Goal: Task Accomplishment & Management: Manage account settings

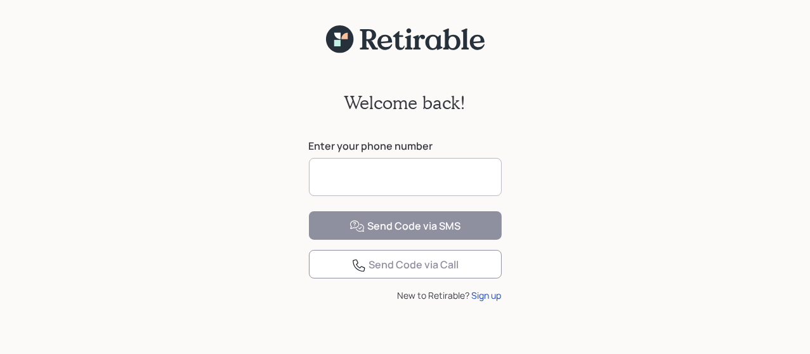
click at [391, 177] on input at bounding box center [405, 177] width 193 height 38
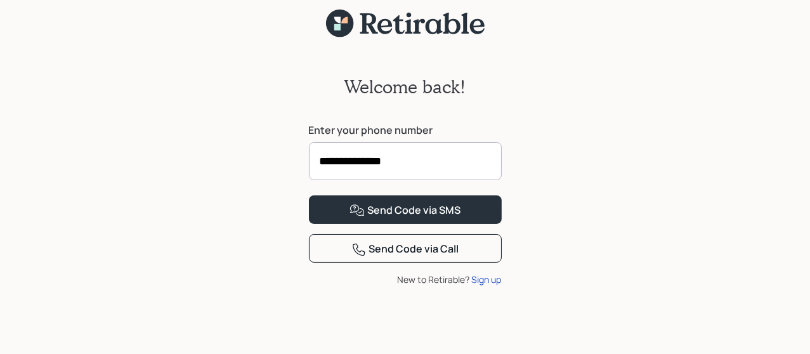
scroll to position [51, 0]
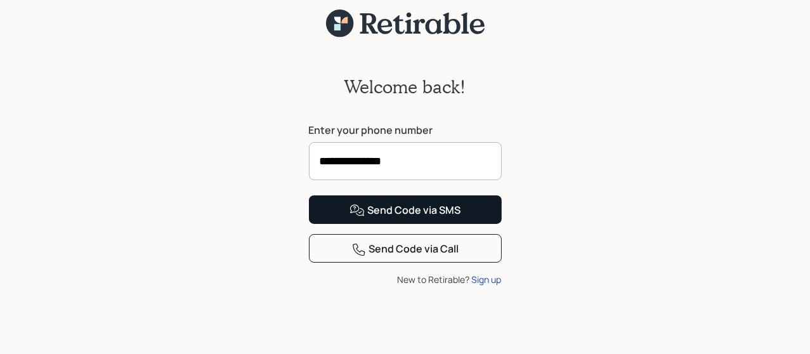
type input "**********"
click at [437, 218] on div "Send Code via SMS" at bounding box center [405, 210] width 111 height 15
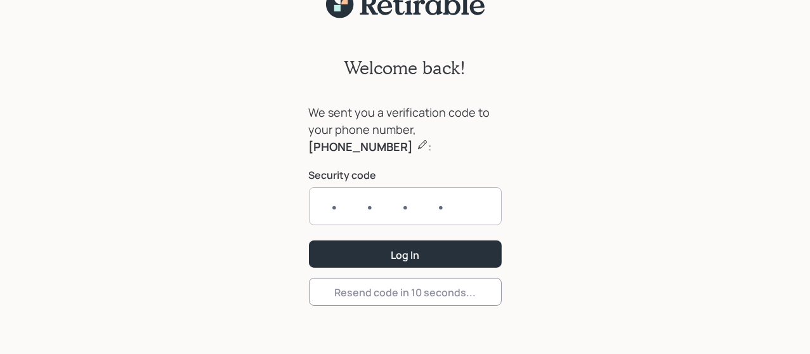
scroll to position [36, 0]
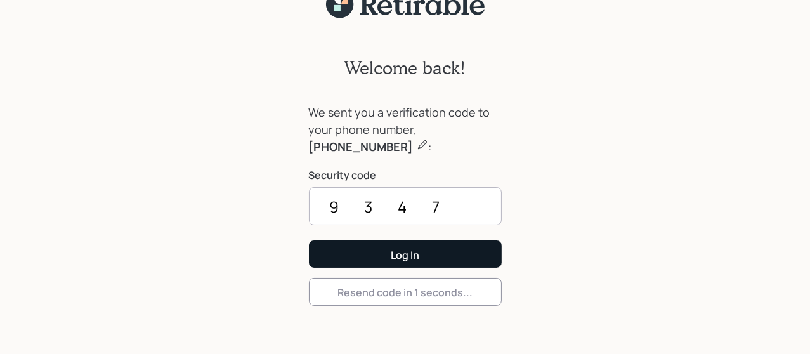
type input "9347"
click at [435, 258] on button "Log In" at bounding box center [405, 254] width 193 height 27
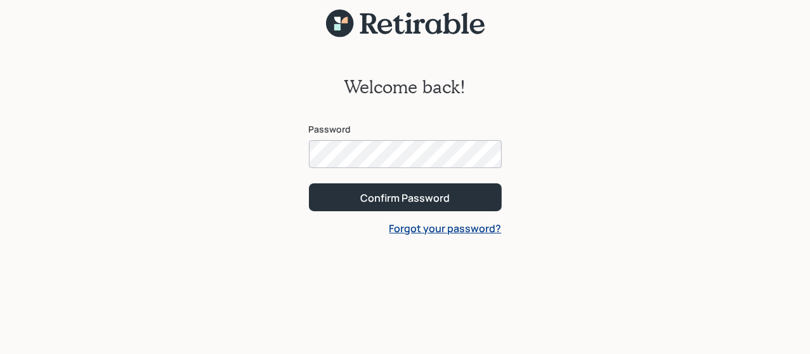
scroll to position [16, 0]
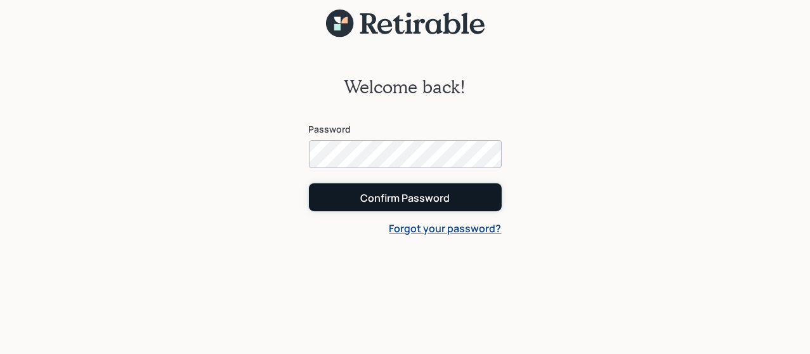
click at [475, 194] on button "Confirm Password" at bounding box center [405, 196] width 193 height 27
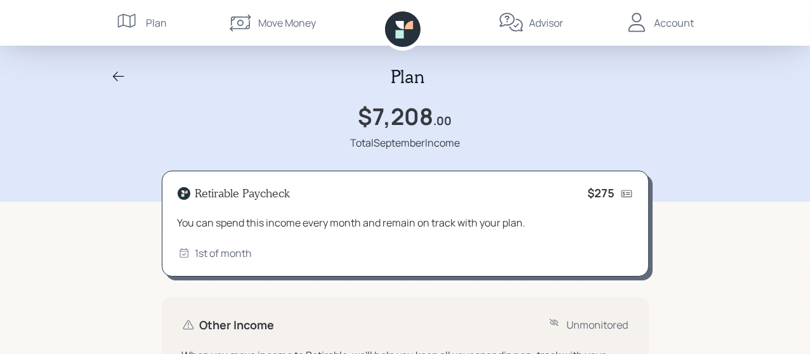
click at [406, 23] on icon at bounding box center [403, 29] width 36 height 36
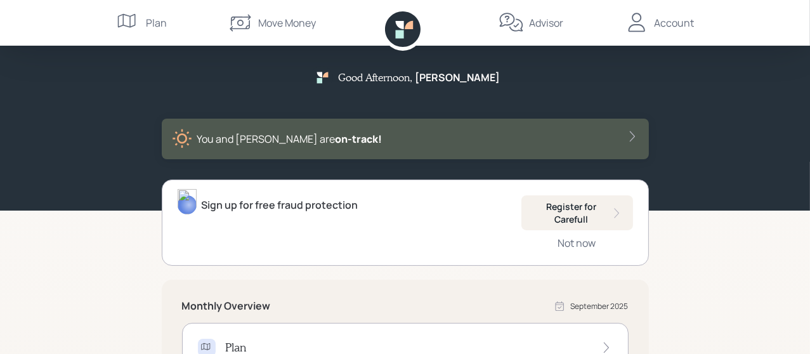
click at [680, 21] on div "Account" at bounding box center [675, 22] width 40 height 15
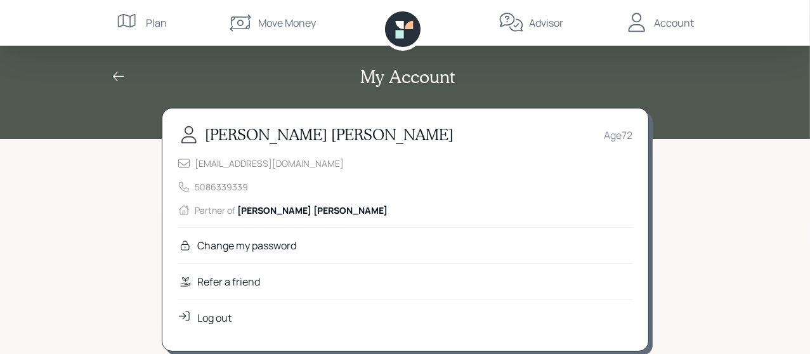
click at [159, 19] on div "Plan" at bounding box center [157, 22] width 21 height 15
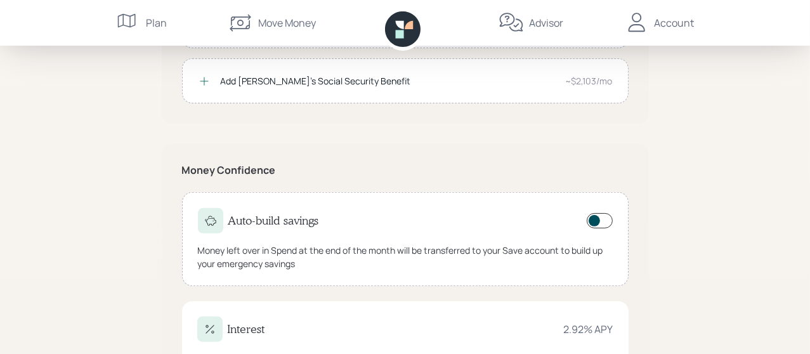
scroll to position [567, 0]
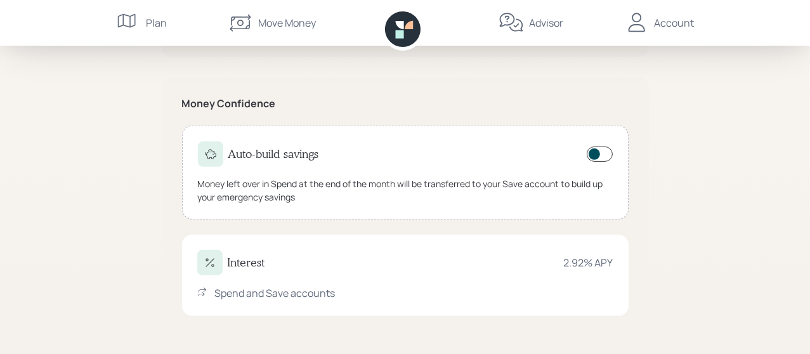
click at [612, 149] on span at bounding box center [600, 154] width 26 height 15
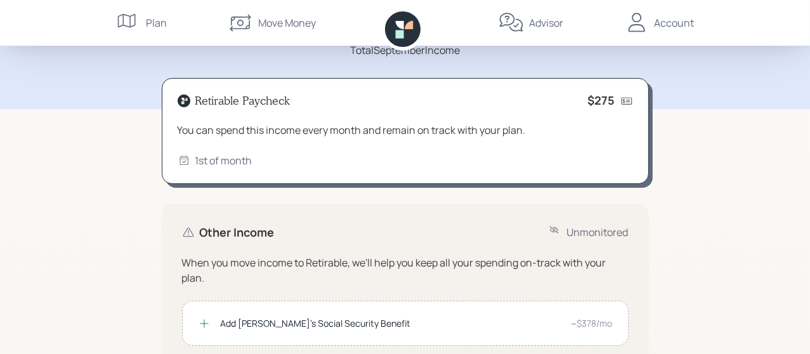
scroll to position [0, 0]
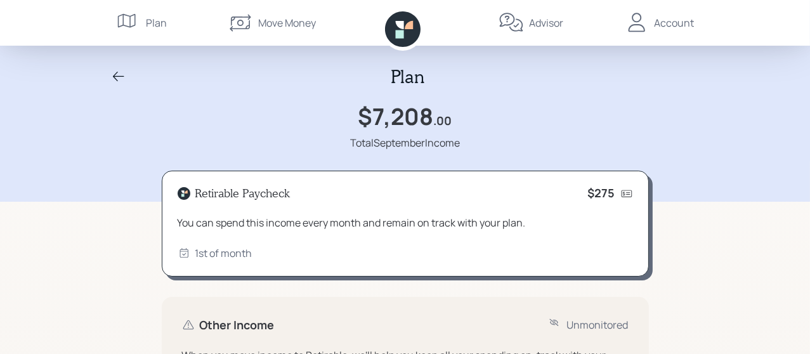
click at [402, 29] on icon at bounding box center [403, 29] width 36 height 36
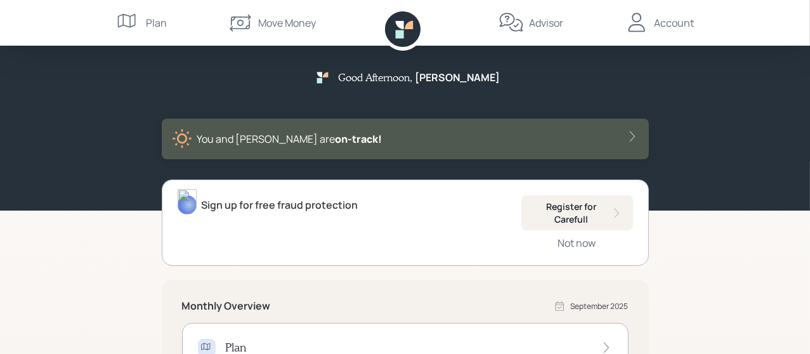
click at [350, 136] on div "You and [PERSON_NAME] are on‑track!" at bounding box center [405, 139] width 467 height 20
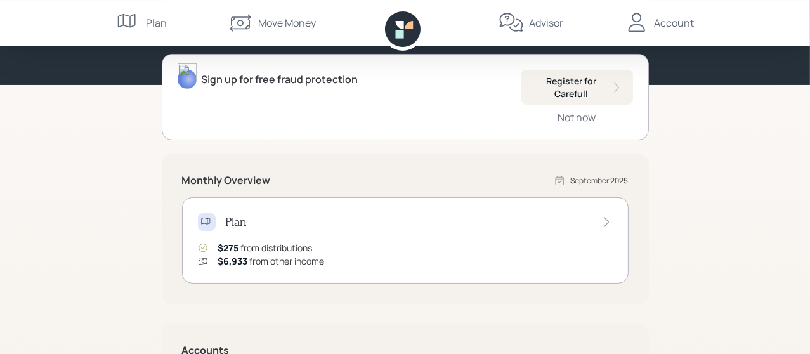
scroll to position [270, 0]
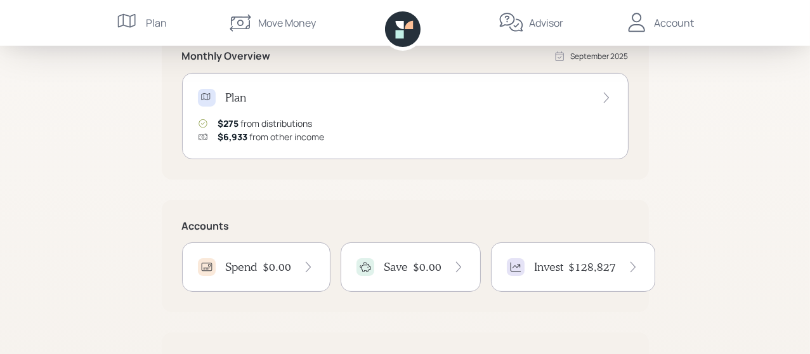
click at [204, 94] on icon at bounding box center [207, 97] width 13 height 13
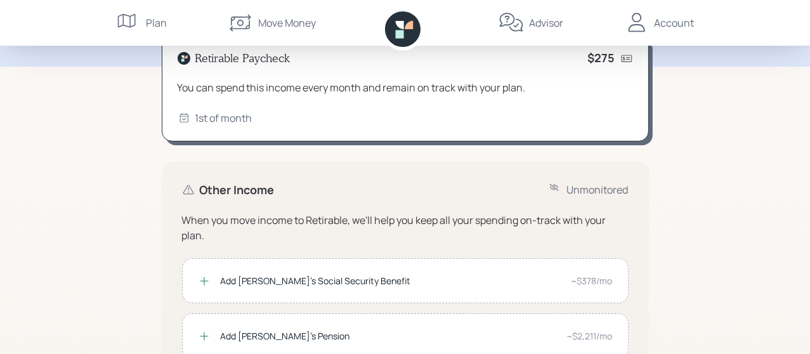
scroll to position [338, 0]
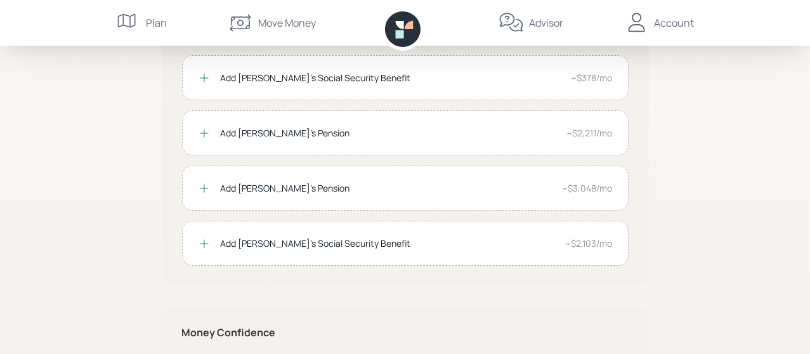
click at [319, 72] on div "Add [PERSON_NAME]'s Social Security Benefit" at bounding box center [391, 77] width 341 height 13
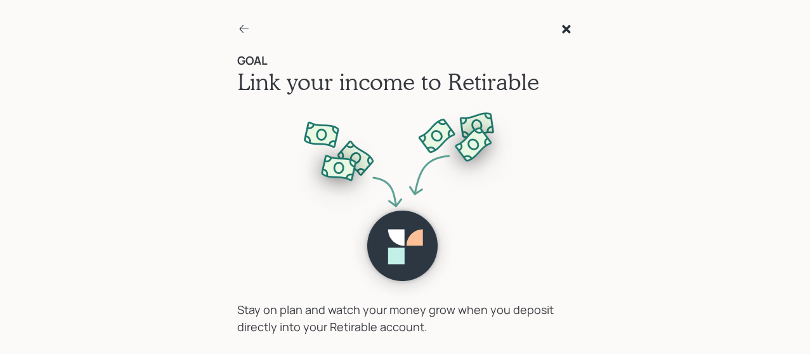
drag, startPoint x: 802, startPoint y: 244, endPoint x: 765, endPoint y: 220, distance: 43.8
click at [800, 243] on div "GOAL Link your income to Retirable Stay on plan and watch your money grow when …" at bounding box center [405, 177] width 810 height 354
click at [248, 27] on icon at bounding box center [244, 29] width 13 height 13
click at [569, 27] on icon at bounding box center [566, 29] width 8 height 8
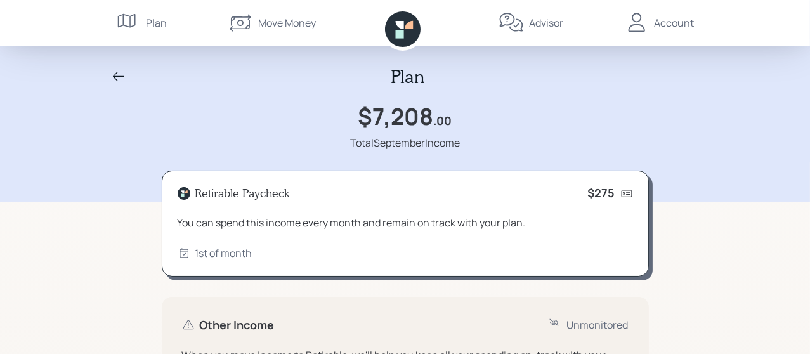
click at [409, 34] on icon at bounding box center [403, 29] width 36 height 36
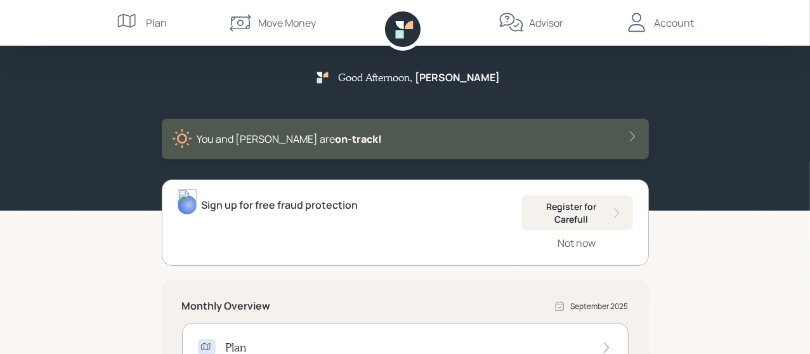
click at [632, 132] on icon at bounding box center [632, 136] width 13 height 13
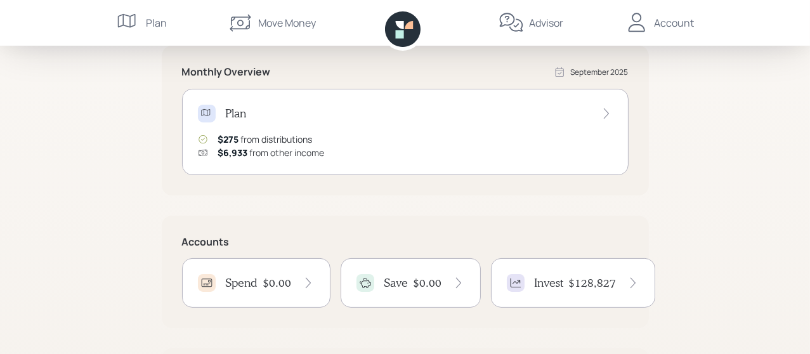
scroll to position [270, 0]
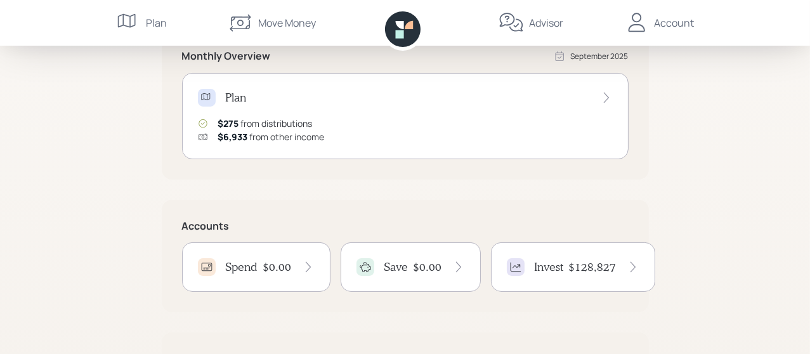
click at [606, 94] on icon at bounding box center [606, 97] width 13 height 13
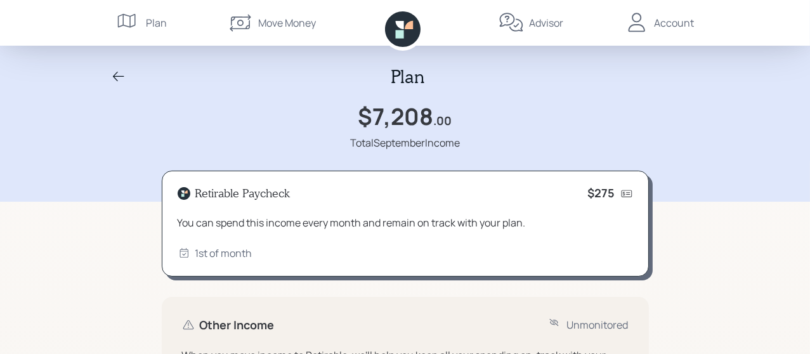
click at [116, 72] on icon at bounding box center [118, 76] width 15 height 15
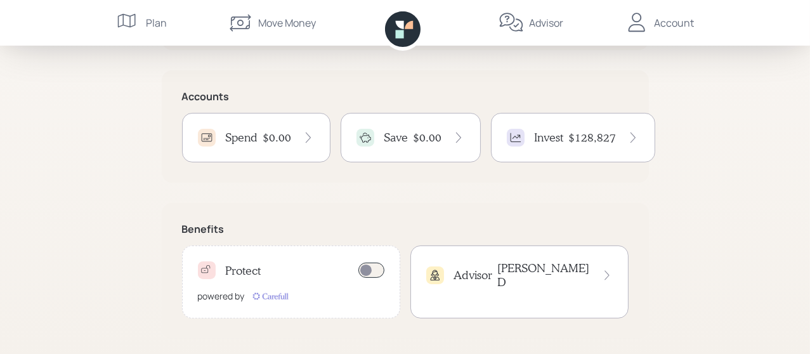
scroll to position [383, 0]
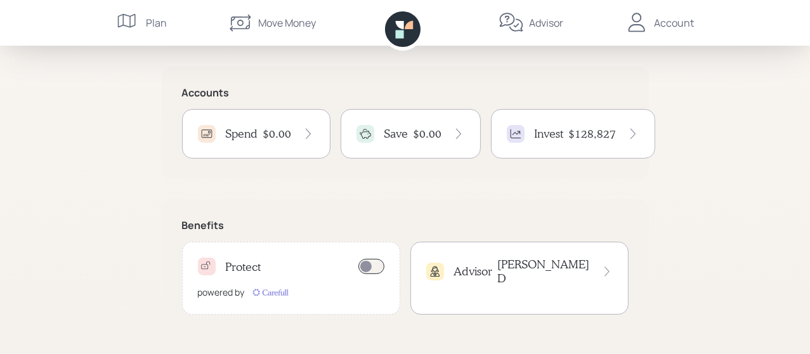
click at [552, 131] on h4 "Invest" at bounding box center [549, 134] width 29 height 14
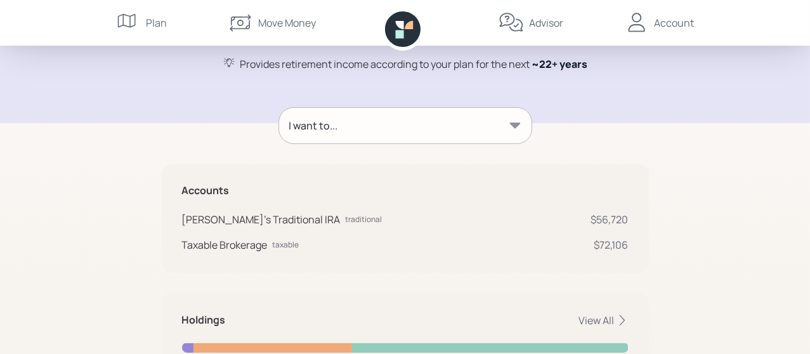
scroll to position [260, 0]
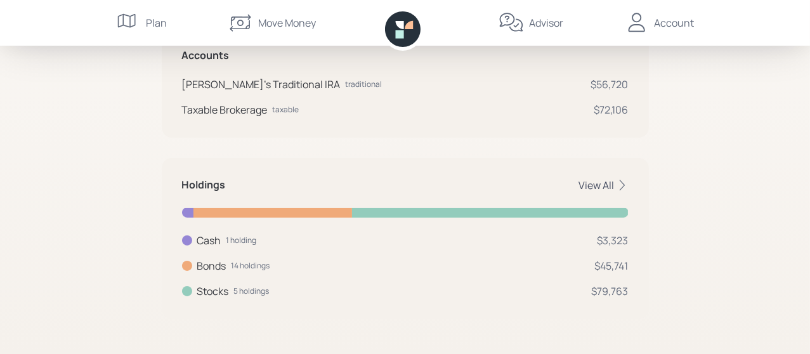
click at [609, 179] on div "View All" at bounding box center [604, 185] width 50 height 14
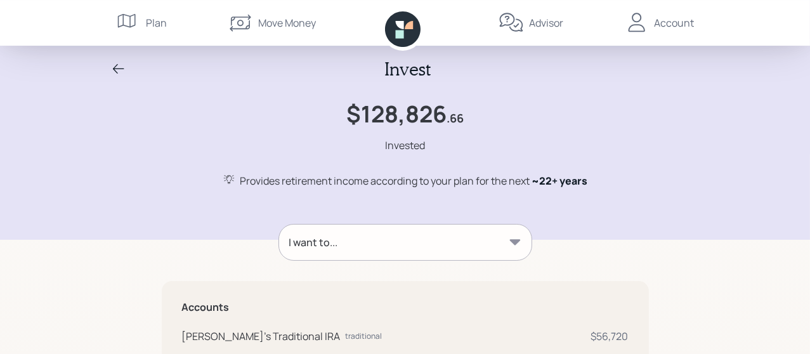
scroll to position [0, 0]
